Goal: Task Accomplishment & Management: Use online tool/utility

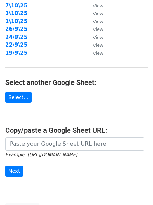
scroll to position [122, 0]
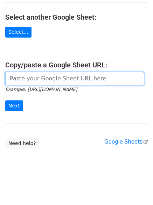
click at [32, 79] on input "url" at bounding box center [74, 78] width 139 height 13
paste input "https://docs.google.com/spreadsheets/d/1h_gsY84hXYh_PoEFLBRjB6HpKqewH9GynwkDFfw…"
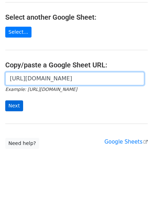
scroll to position [0, 153]
type input "https://docs.google.com/spreadsheets/d/1h_gsY84hXYh_PoEFLBRjB6HpKqewH9GynwkDFfw…"
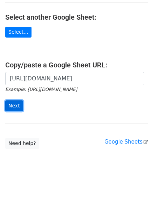
scroll to position [0, 0]
click at [15, 103] on input "Next" at bounding box center [14, 105] width 18 height 11
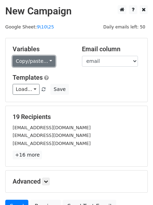
click at [38, 58] on link "Copy/paste..." at bounding box center [34, 61] width 43 height 11
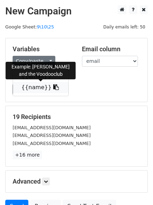
click at [34, 88] on link "{{name}}" at bounding box center [40, 87] width 55 height 11
